Goal: Task Accomplishment & Management: Use online tool/utility

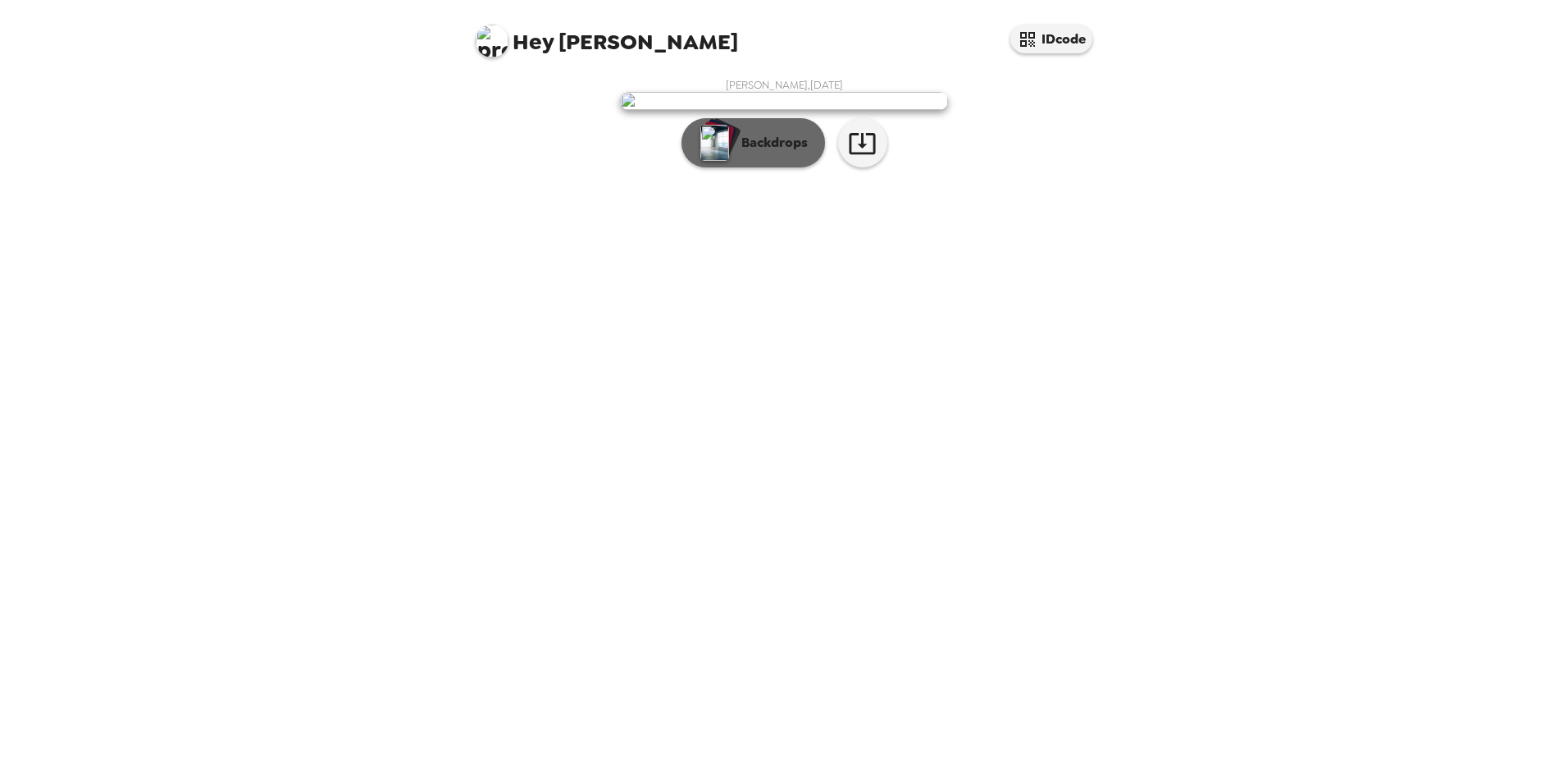
click at [782, 153] on p "Backdrops" at bounding box center [770, 142] width 74 height 19
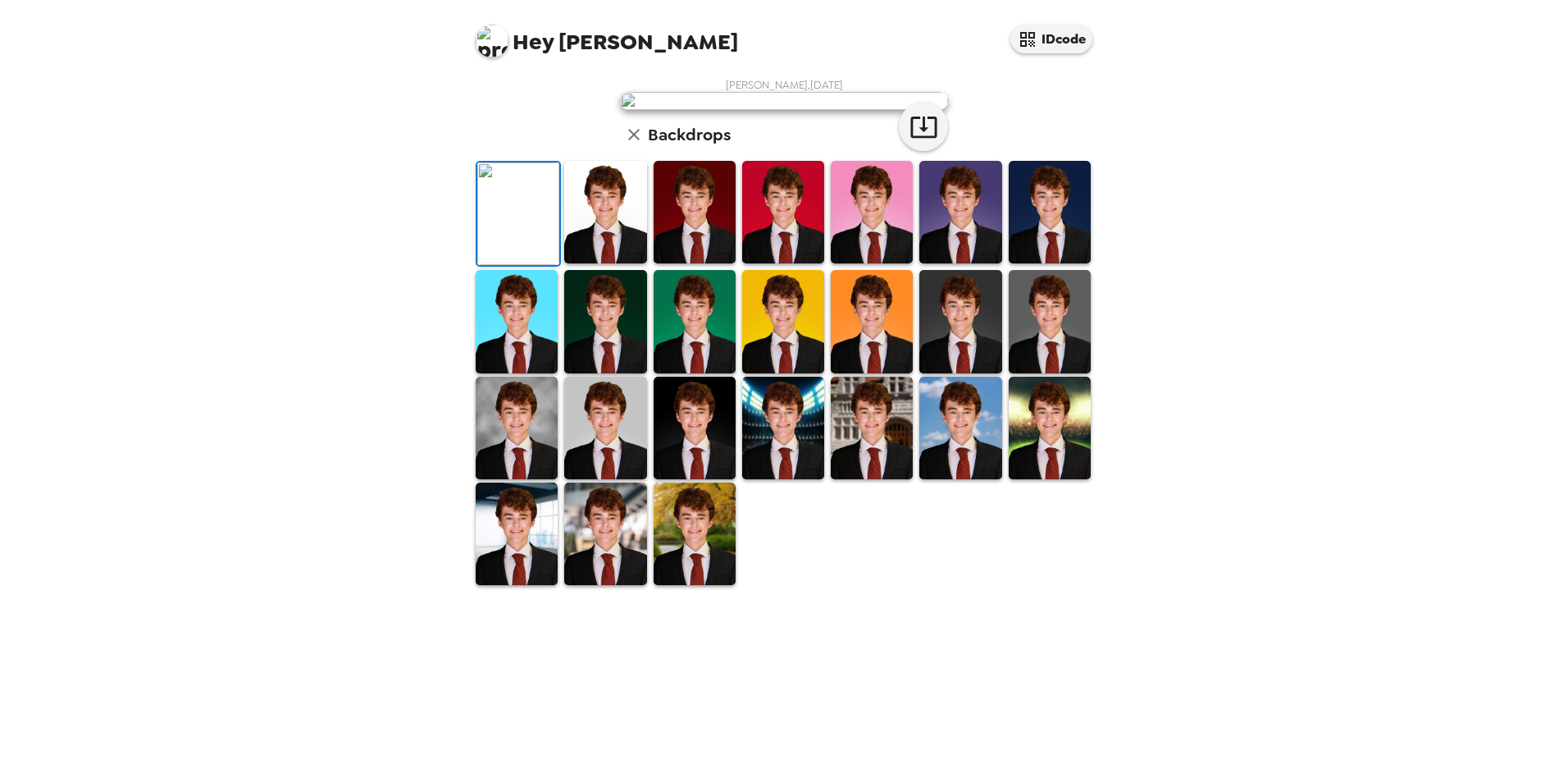
scroll to position [164, 0]
click at [672, 479] on img at bounding box center [694, 427] width 82 height 102
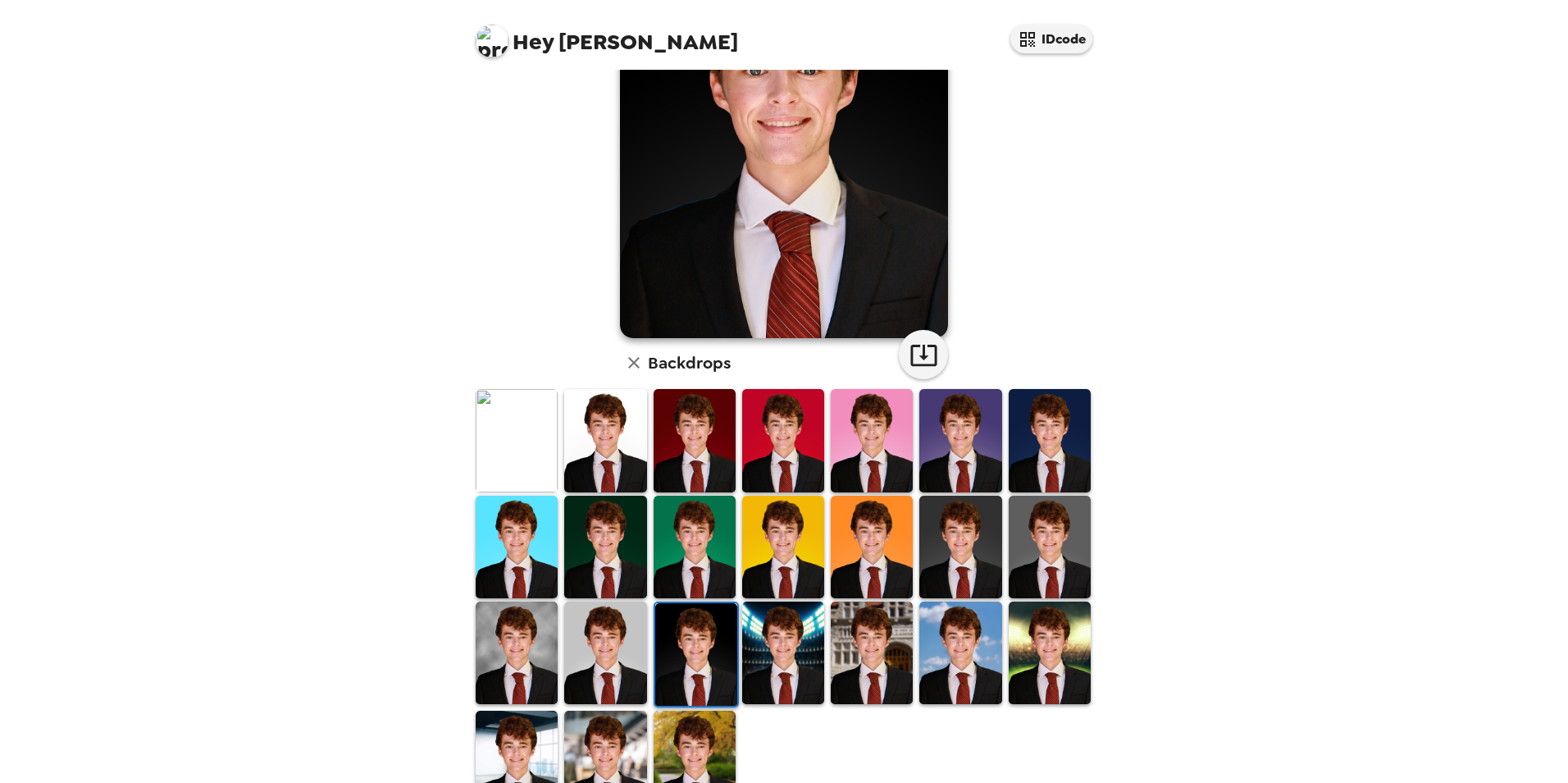
scroll to position [0, 0]
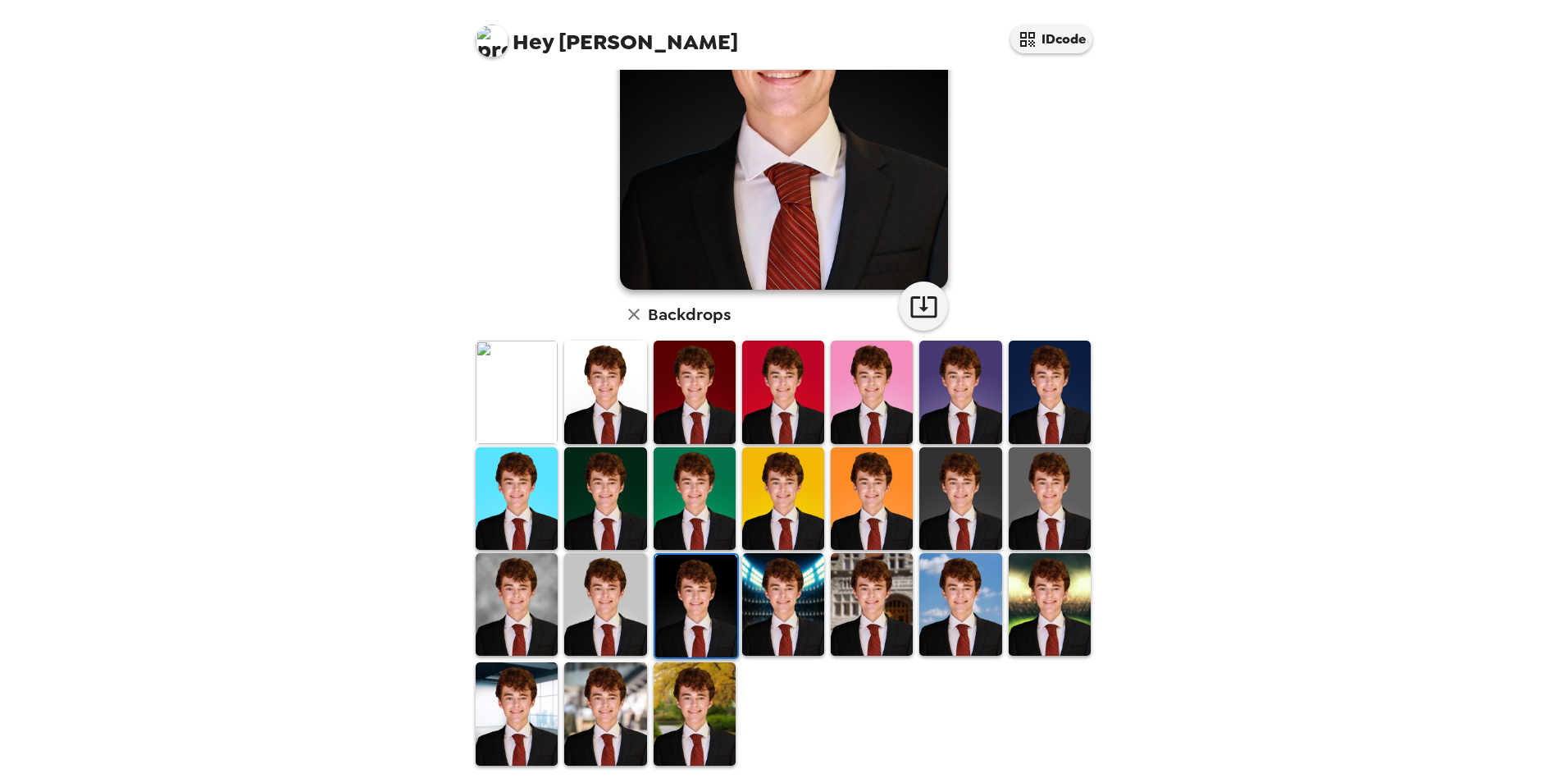
click at [941, 497] on img at bounding box center [960, 498] width 82 height 102
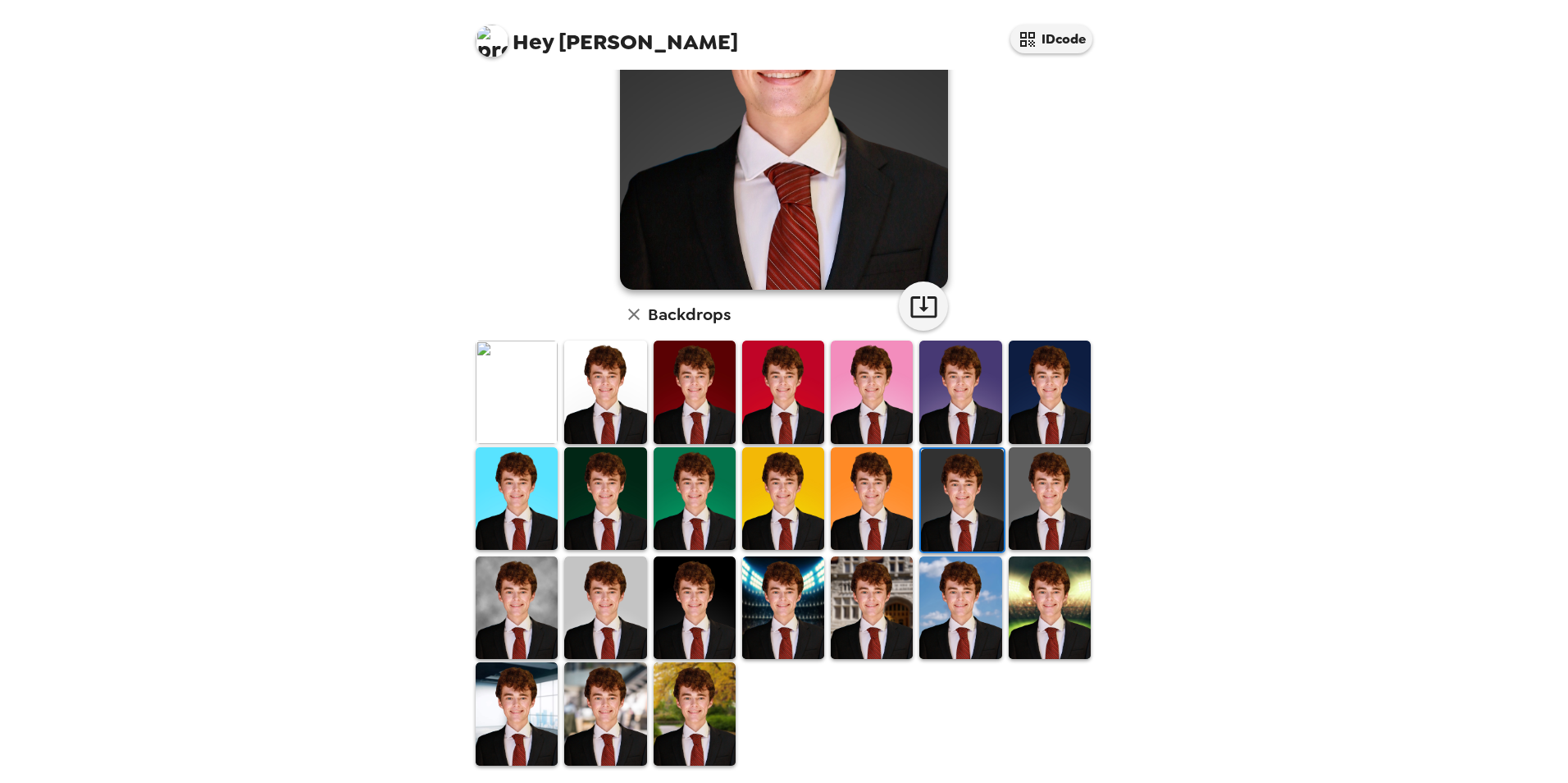
click at [654, 512] on img at bounding box center [694, 498] width 82 height 102
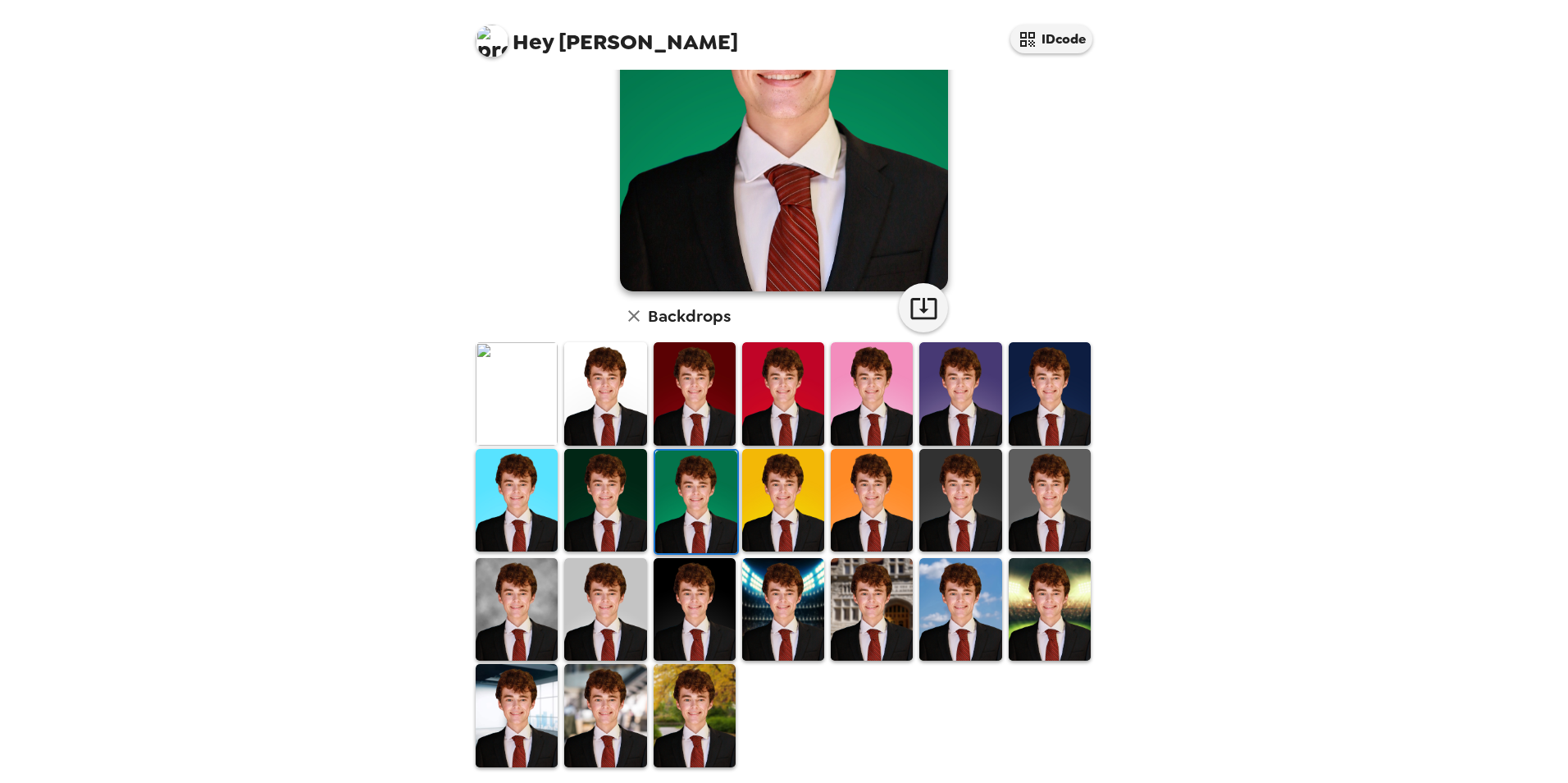
click at [537, 512] on img at bounding box center [516, 500] width 82 height 102
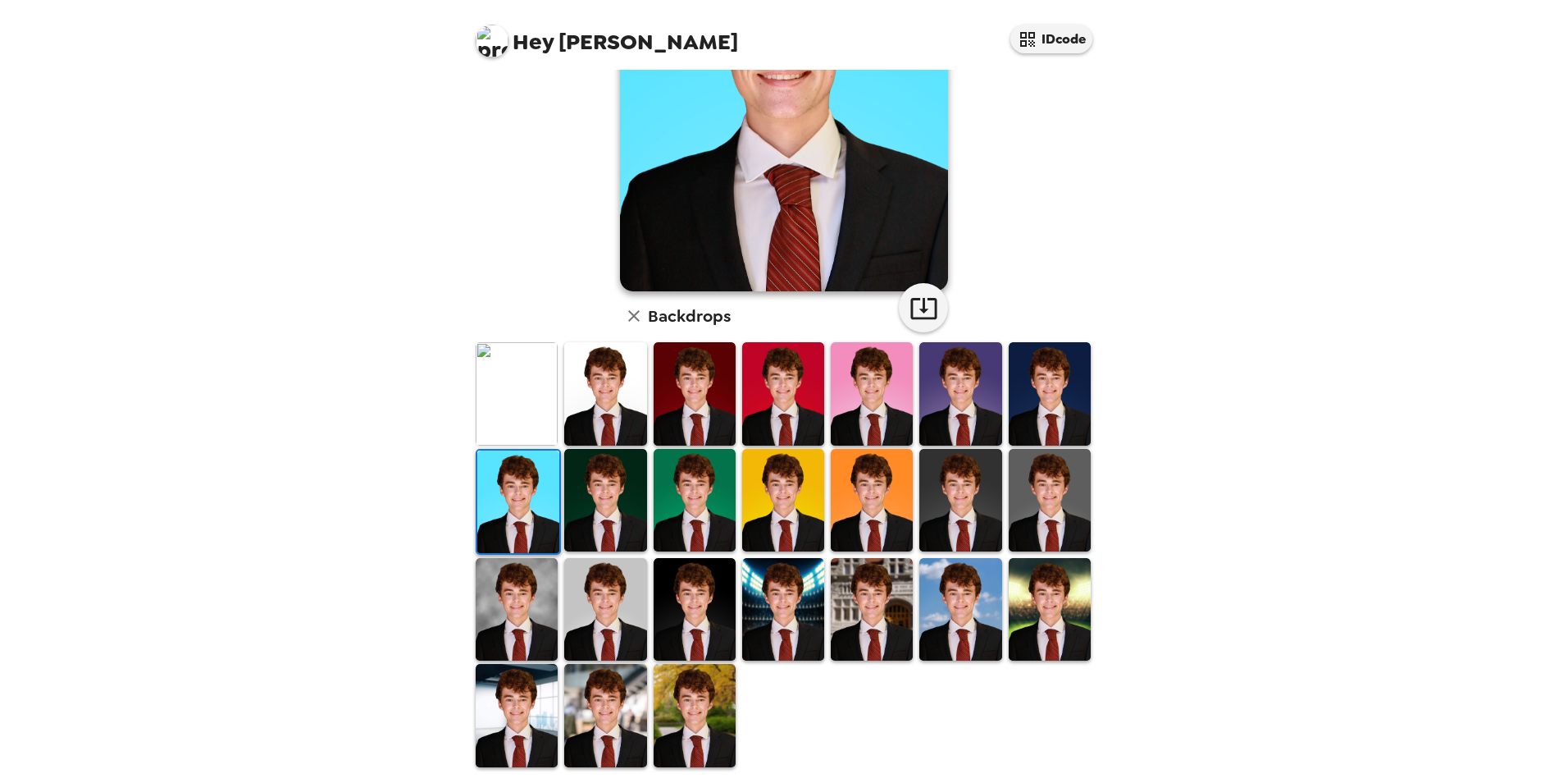
click at [532, 591] on img at bounding box center [516, 608] width 82 height 102
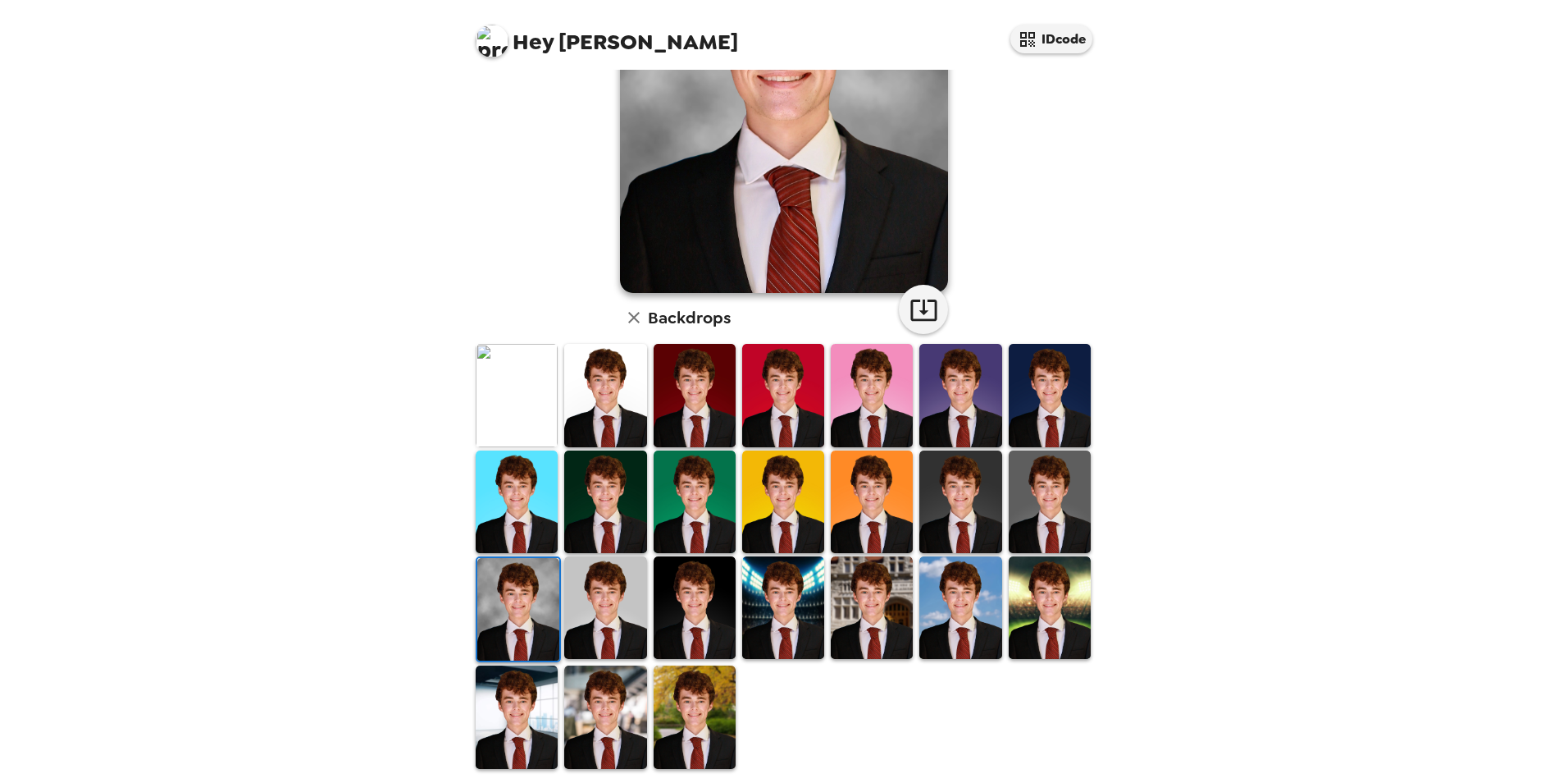
click at [530, 685] on img at bounding box center [516, 716] width 82 height 102
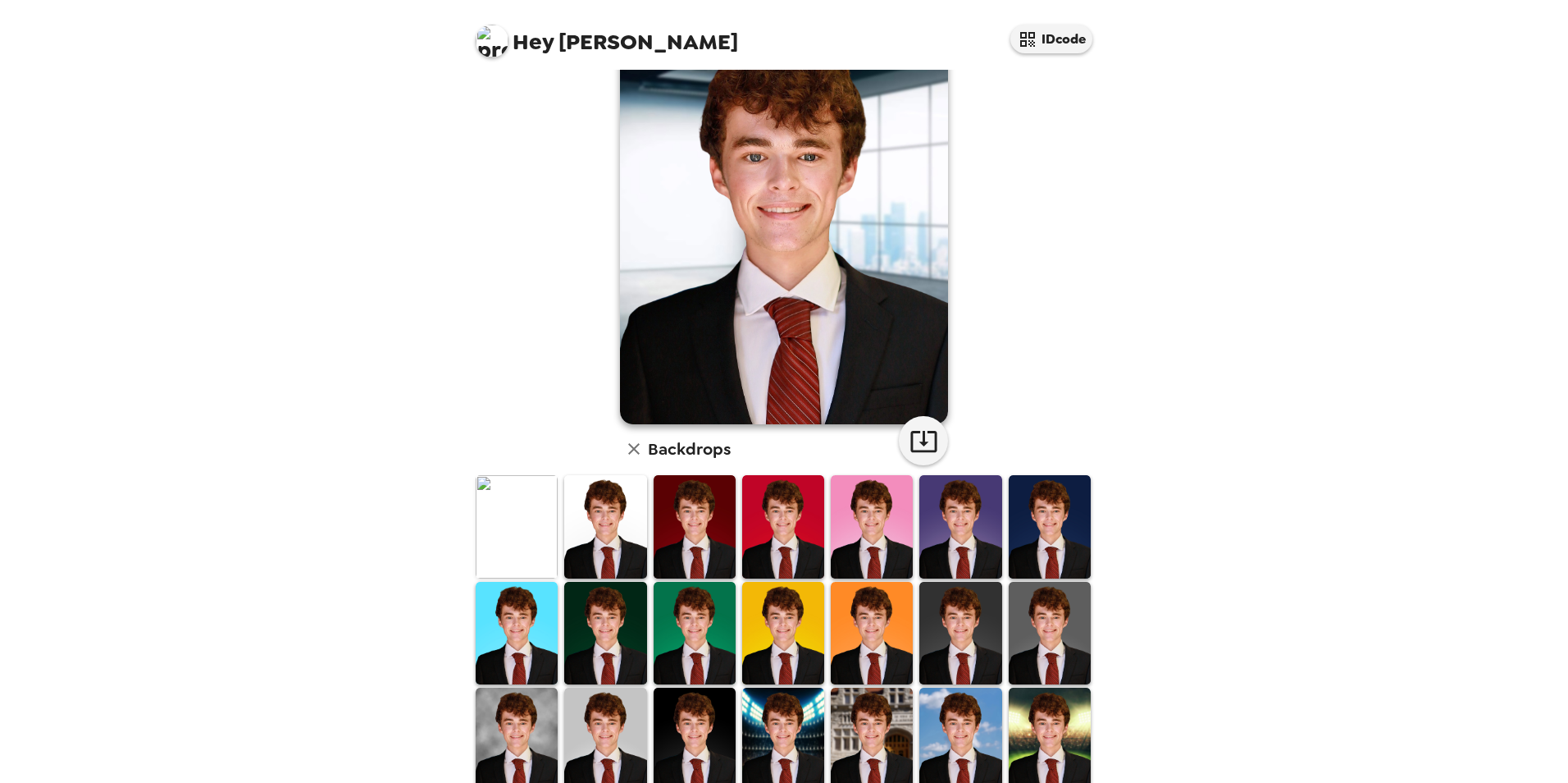
scroll to position [164, 0]
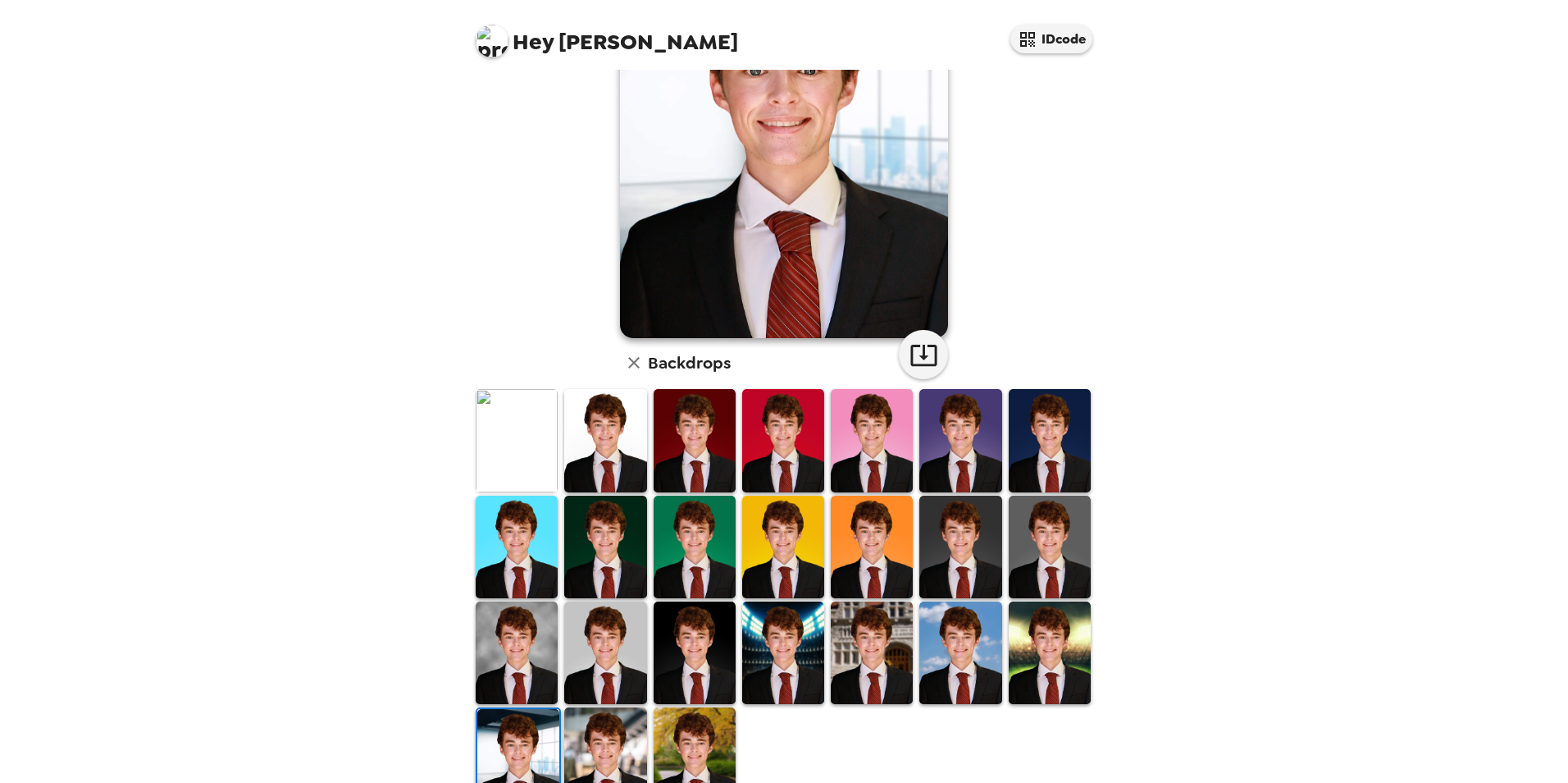
click at [782, 433] on img at bounding box center [783, 440] width 82 height 102
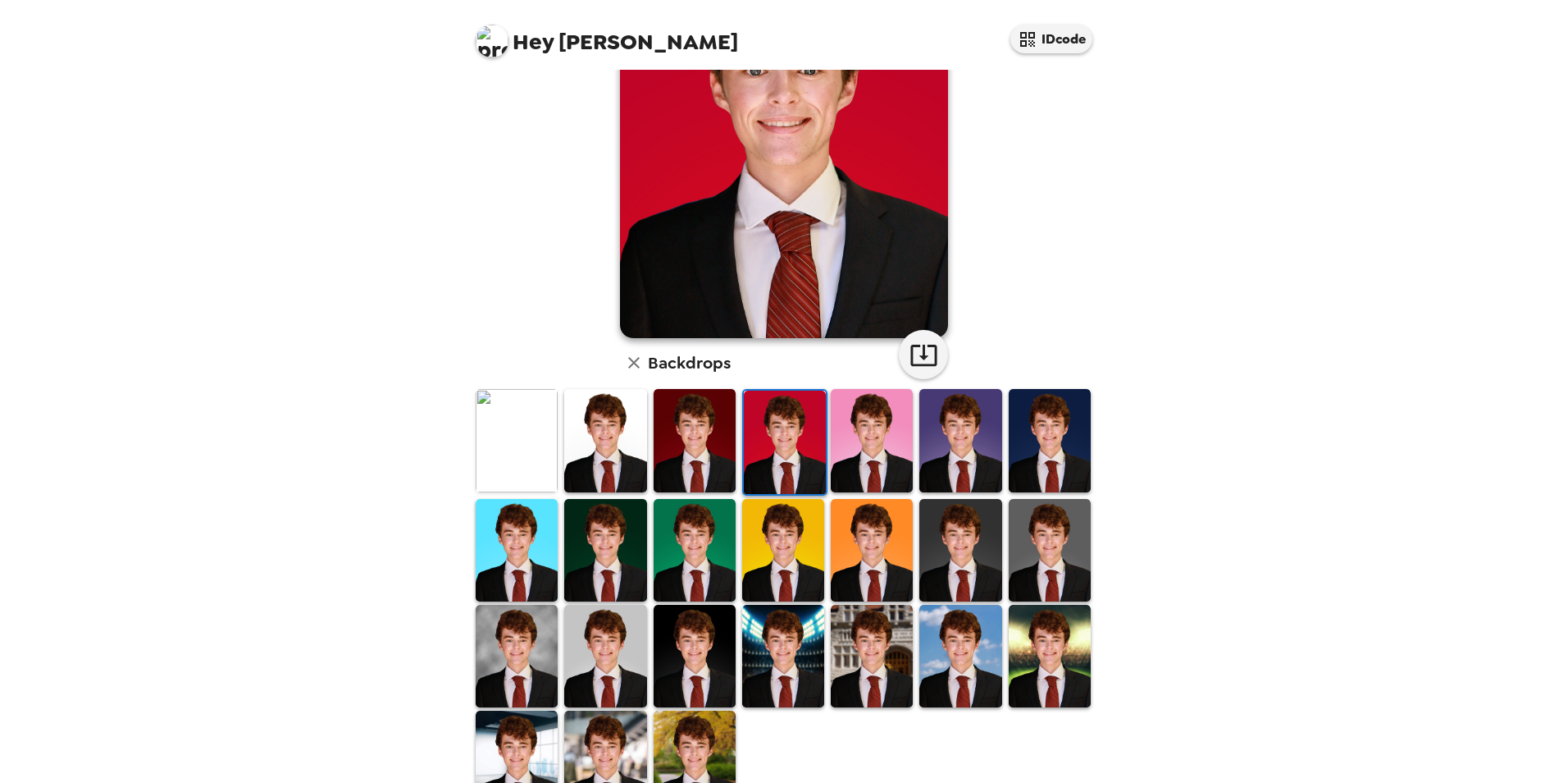
click at [686, 451] on img at bounding box center [694, 440] width 82 height 102
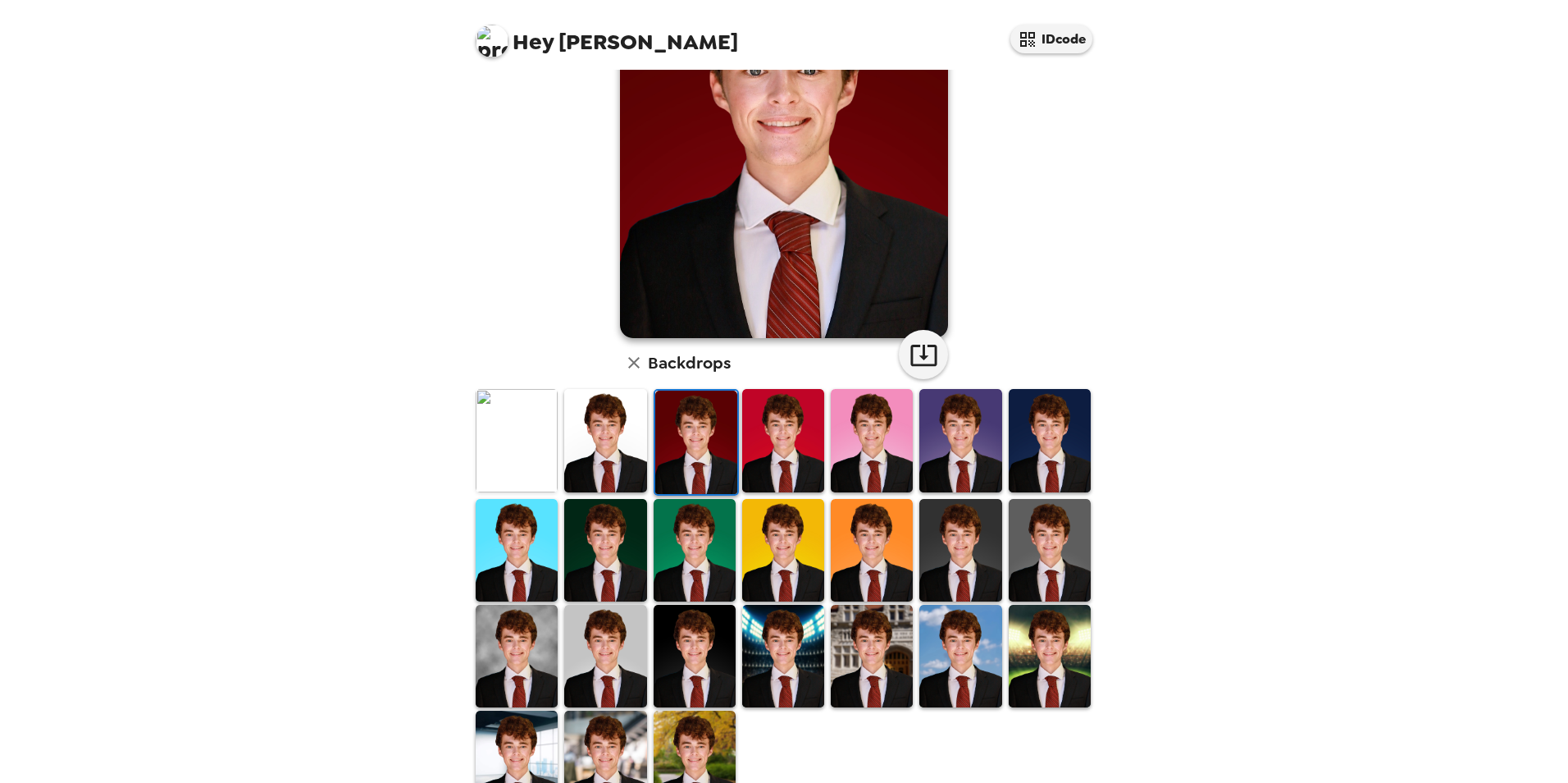
click at [600, 453] on img at bounding box center [605, 440] width 82 height 102
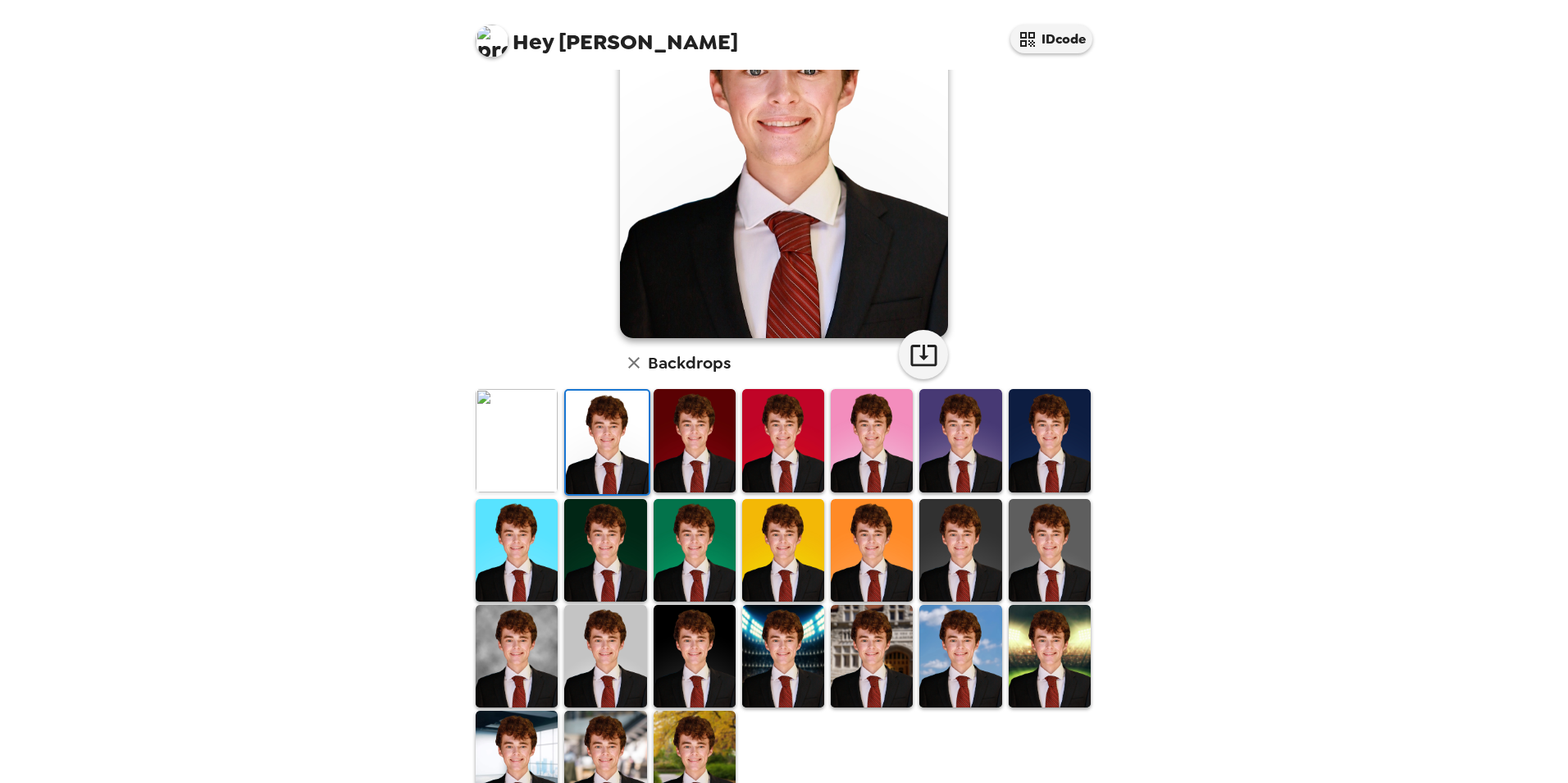
click at [892, 645] on img at bounding box center [871, 655] width 82 height 102
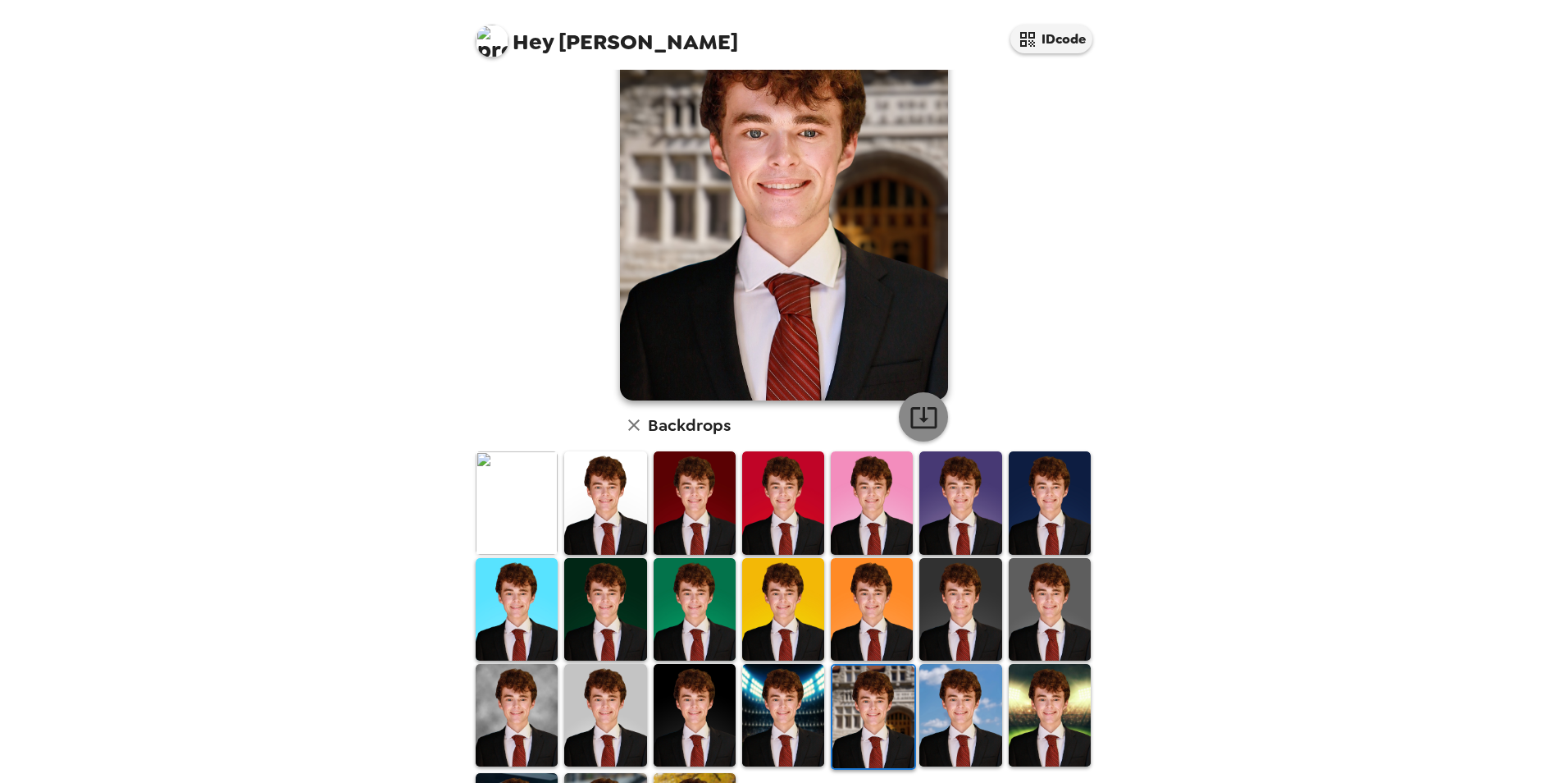
scroll to position [0, 0]
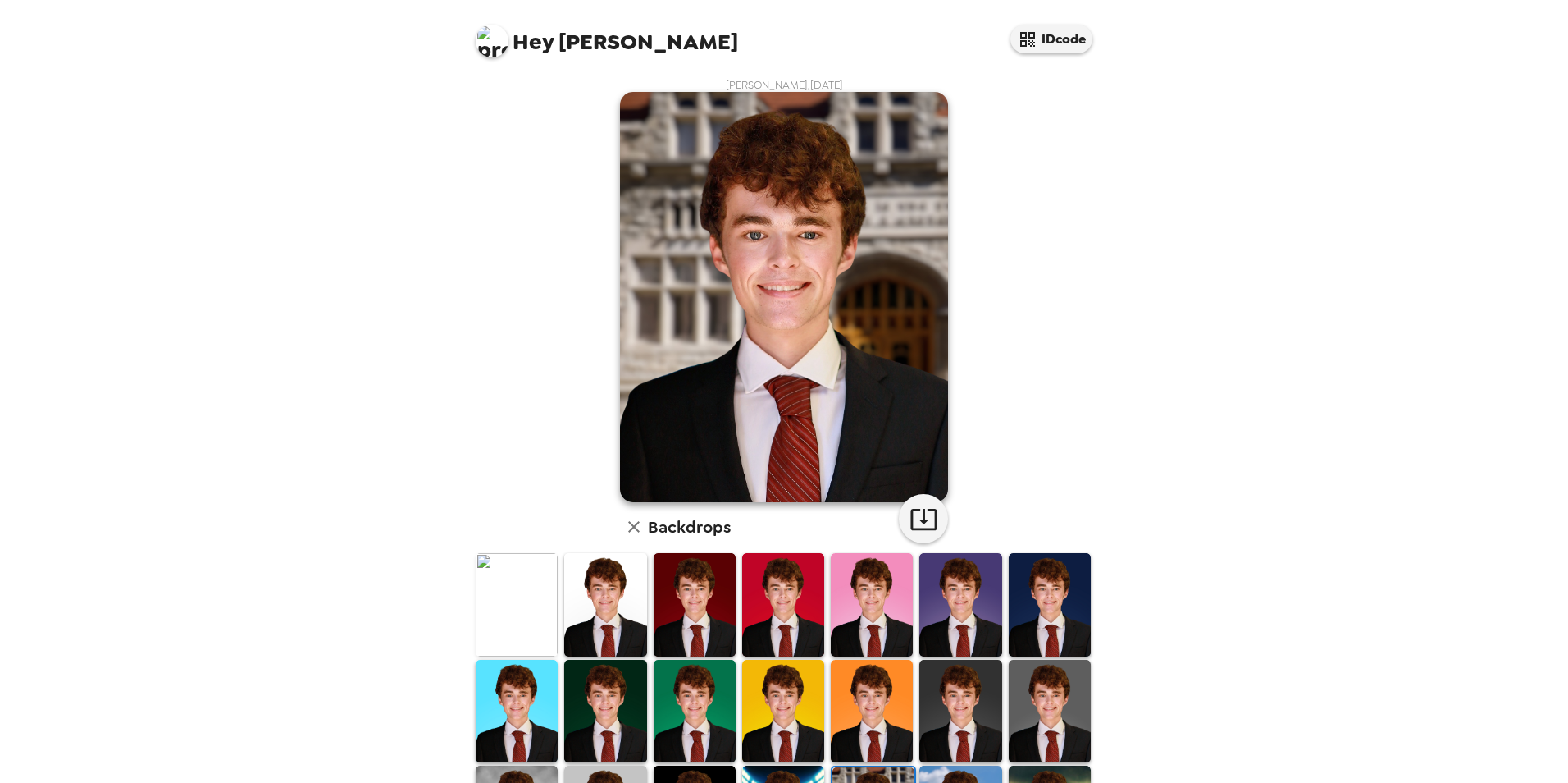
click at [843, 288] on img at bounding box center [784, 297] width 328 height 410
